Goal: Task Accomplishment & Management: Use online tool/utility

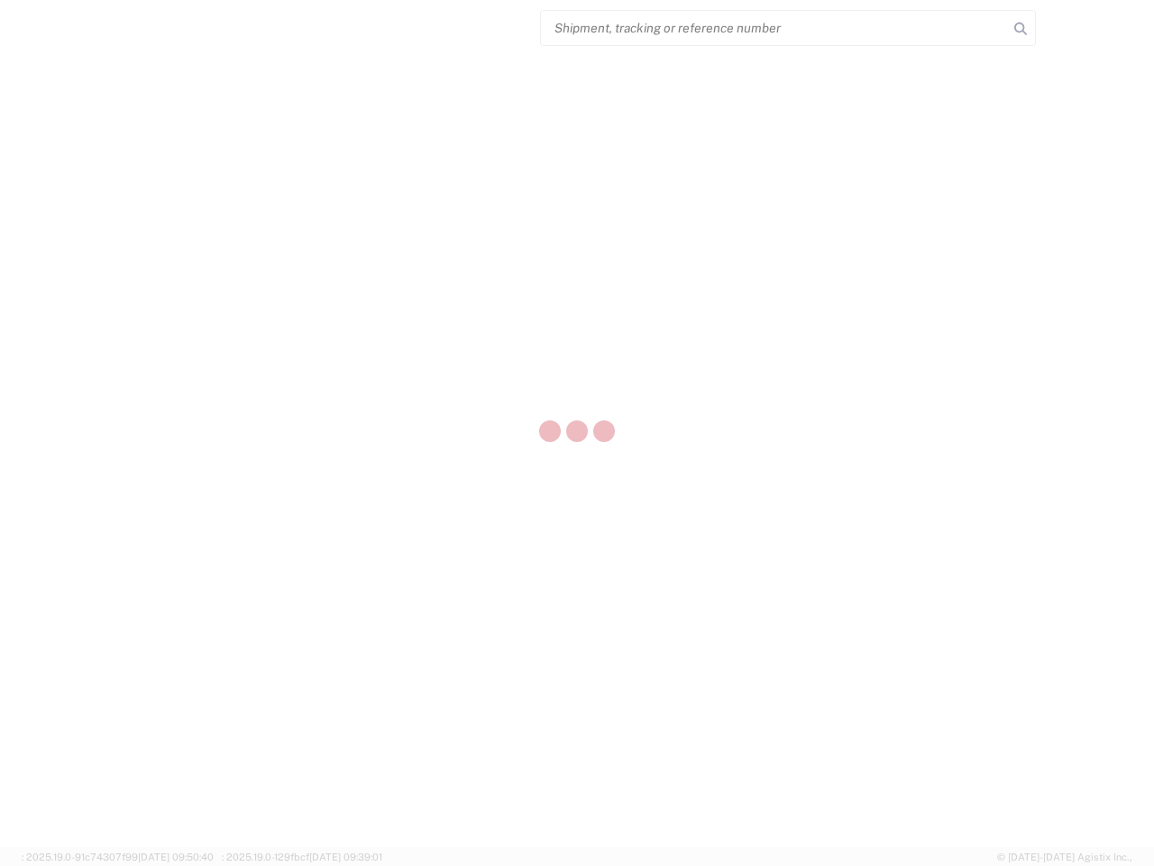
select select "US"
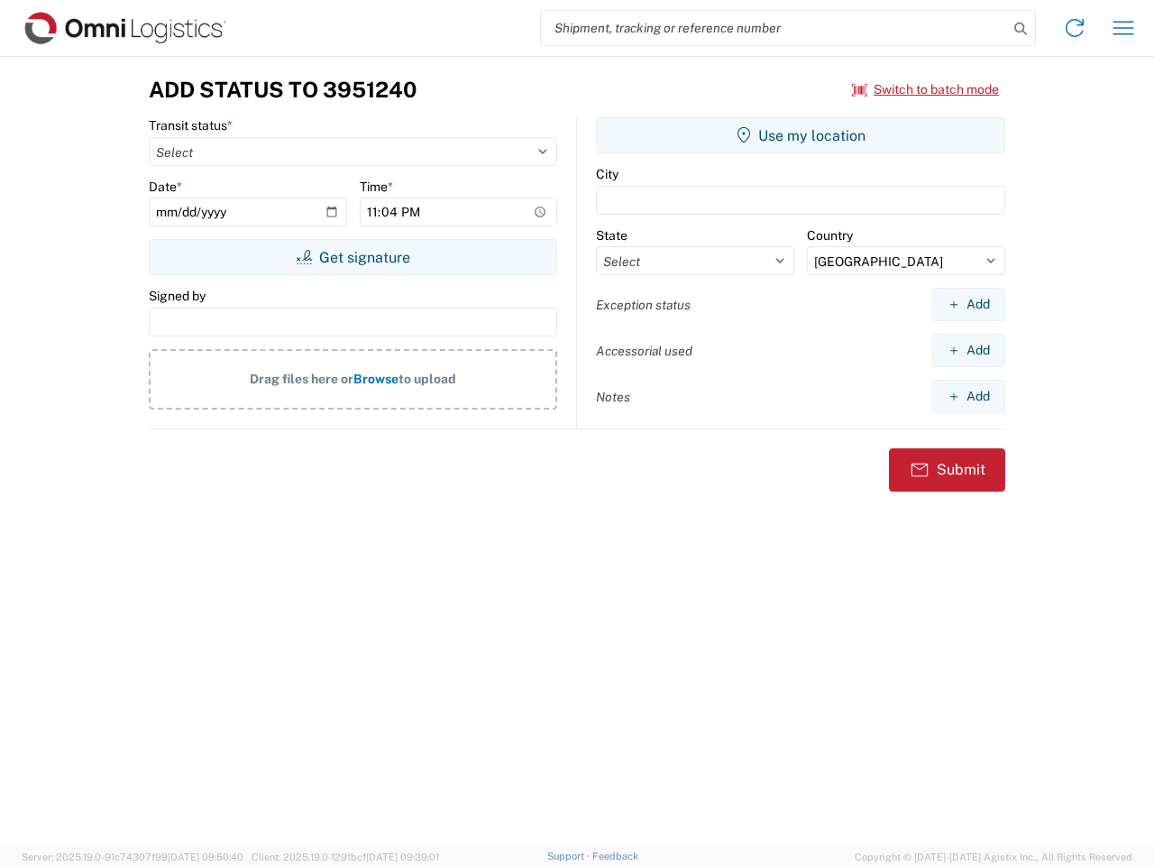
click at [774, 28] on input "search" at bounding box center [774, 28] width 467 height 34
click at [1021, 29] on icon at bounding box center [1020, 28] width 25 height 25
click at [1075, 28] on icon at bounding box center [1074, 28] width 29 height 29
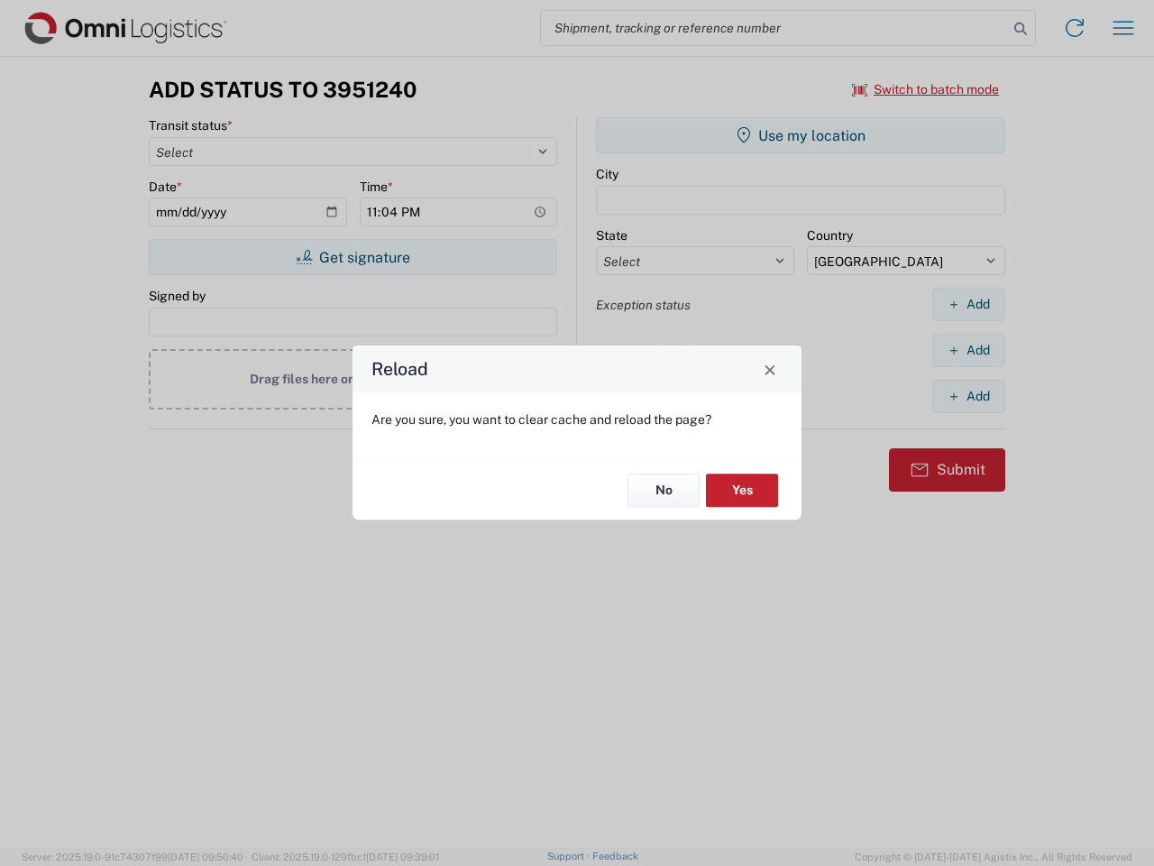
click at [926, 89] on div "Reload Are you sure, you want to clear cache and reload the page? No Yes" at bounding box center [577, 433] width 1154 height 866
click at [353, 257] on div "Reload Are you sure, you want to clear cache and reload the page? No Yes" at bounding box center [577, 433] width 1154 height 866
click at [801, 135] on div "Reload Are you sure, you want to clear cache and reload the page? No Yes" at bounding box center [577, 433] width 1154 height 866
click at [968, 304] on div "Reload Are you sure, you want to clear cache and reload the page? No Yes" at bounding box center [577, 433] width 1154 height 866
click at [968, 350] on div "Reload Are you sure, you want to clear cache and reload the page? No Yes" at bounding box center [577, 433] width 1154 height 866
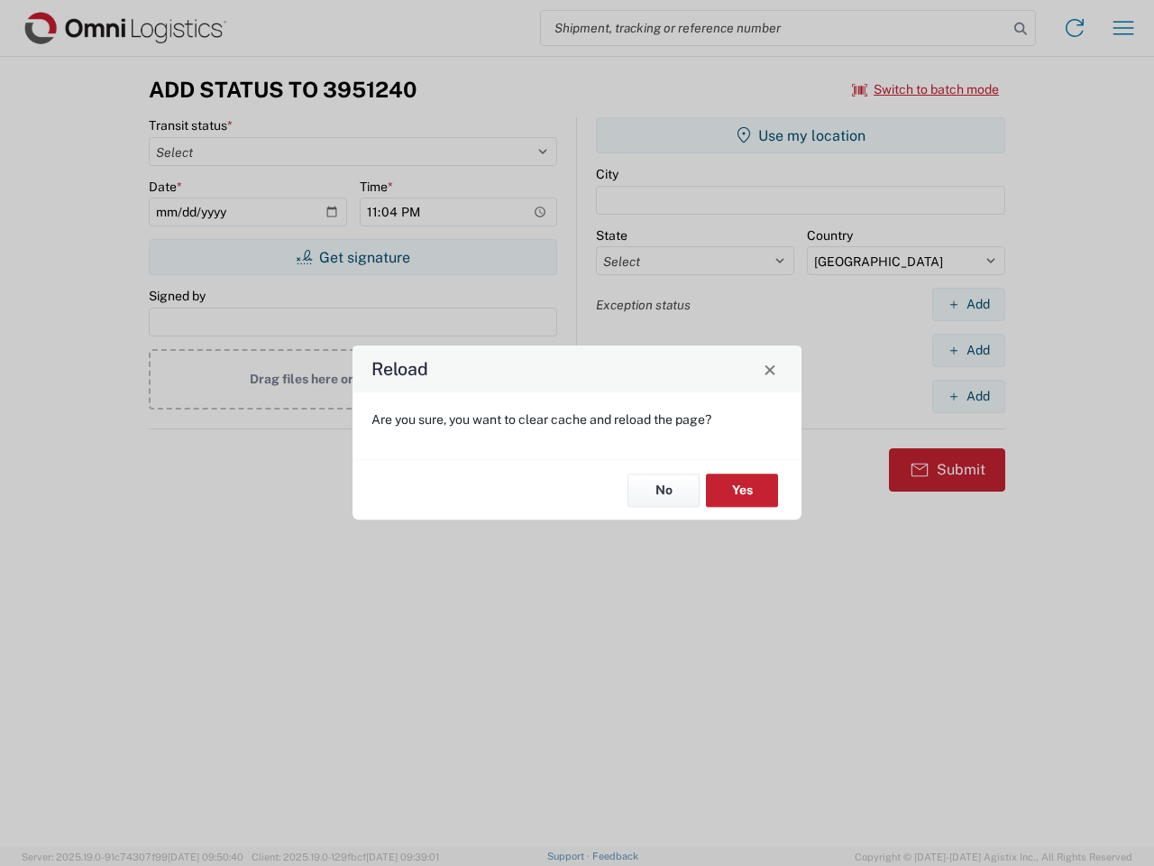
click at [968, 396] on div "Reload Are you sure, you want to clear cache and reload the page? No Yes" at bounding box center [577, 433] width 1154 height 866
